Goal: Navigation & Orientation: Find specific page/section

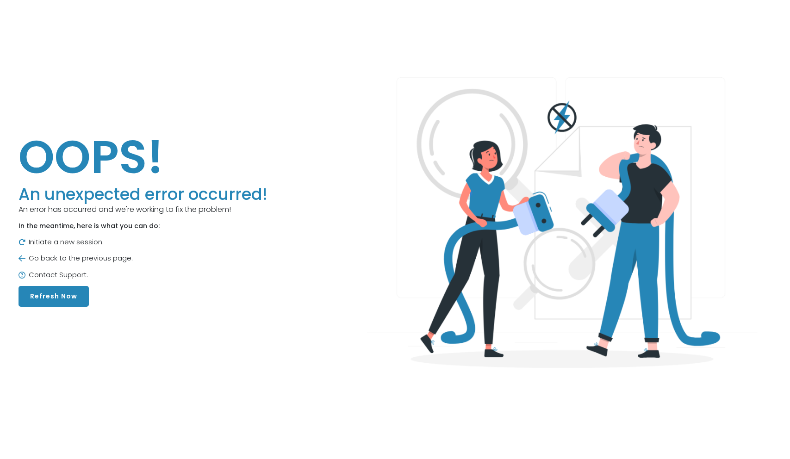
click at [366, 68] on main "OOPS! An unexpected error occurred! An error has occurred and we're working to …" at bounding box center [395, 218] width 790 height 436
